Goal: Information Seeking & Learning: Learn about a topic

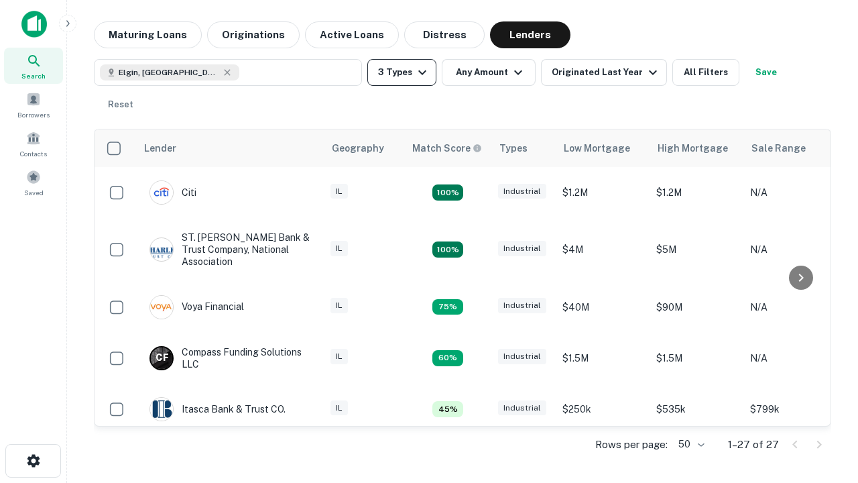
click at [402, 72] on button "3 Types" at bounding box center [402, 72] width 69 height 27
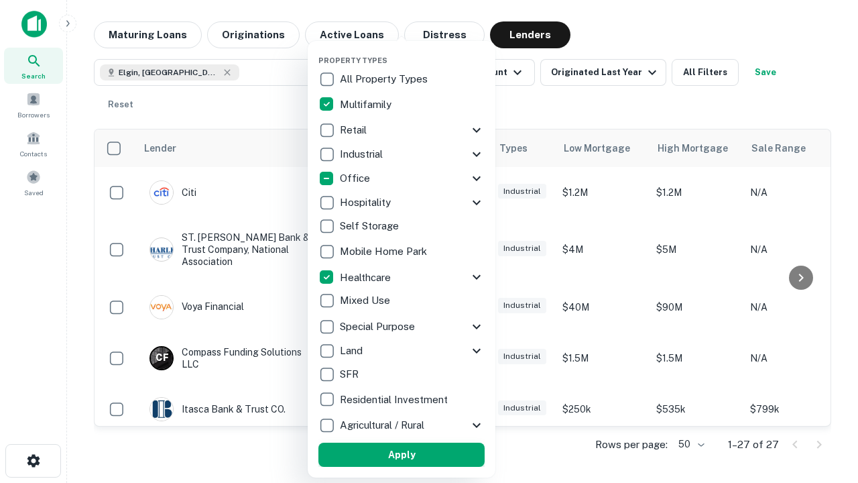
click at [402, 455] on button "Apply" at bounding box center [402, 455] width 166 height 24
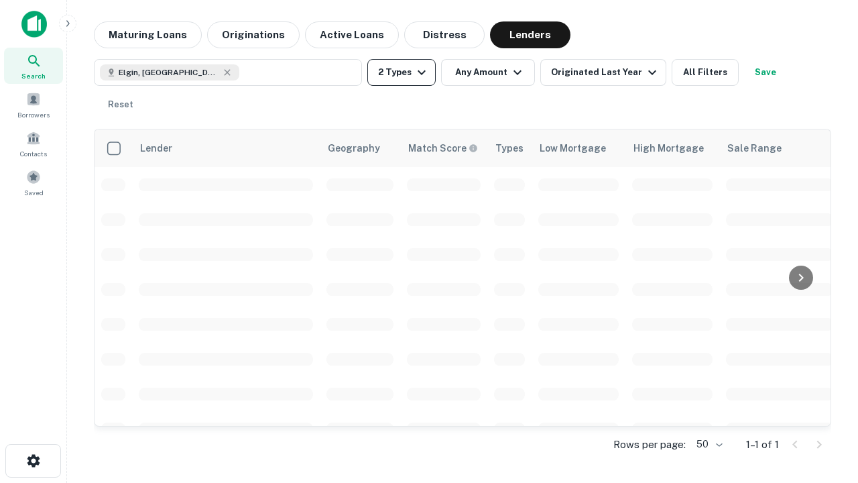
click at [402, 72] on button "2 Types" at bounding box center [402, 72] width 68 height 27
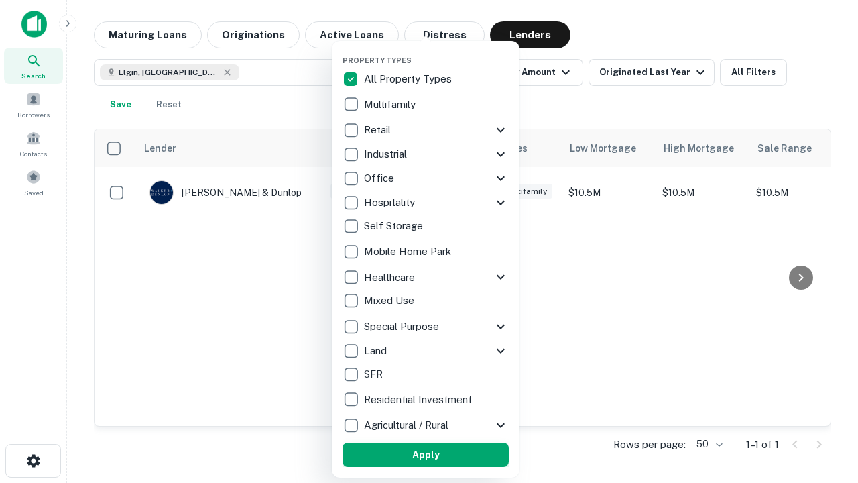
click at [426, 455] on button "Apply" at bounding box center [426, 455] width 166 height 24
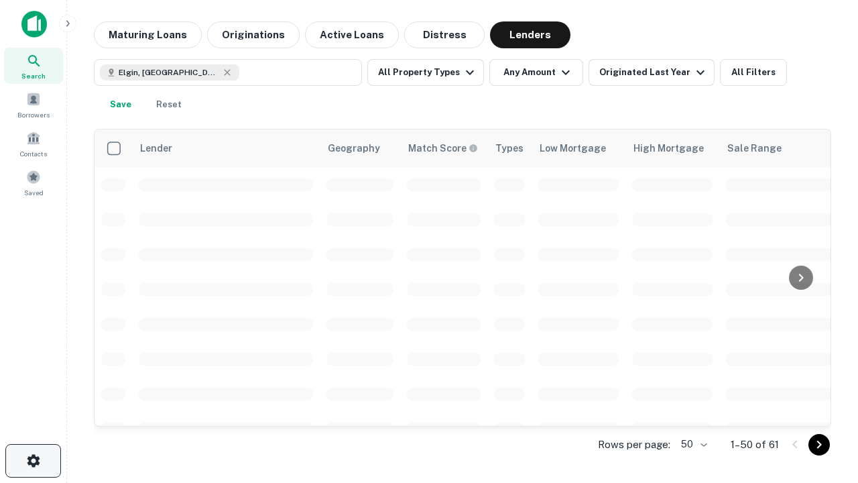
click at [33, 461] on icon "button" at bounding box center [33, 461] width 16 height 16
